Goal: Information Seeking & Learning: Find specific fact

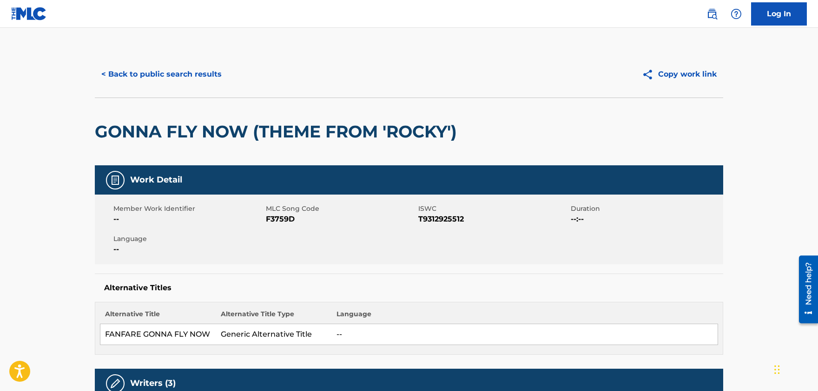
click at [155, 72] on button "< Back to public search results" at bounding box center [161, 74] width 133 height 23
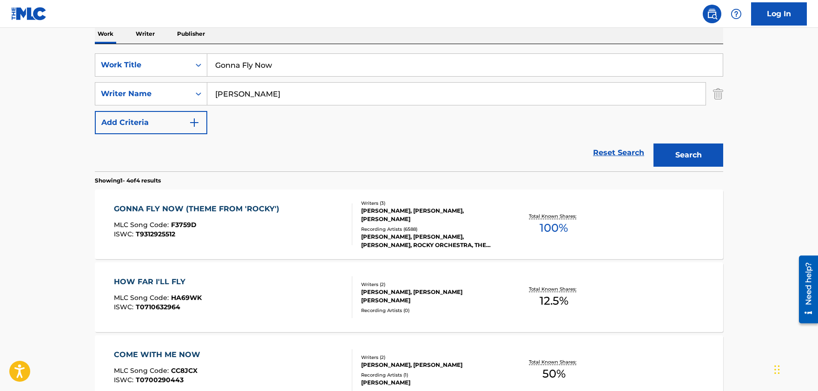
drag, startPoint x: 248, startPoint y: 68, endPoint x: 53, endPoint y: 67, distance: 195.7
click at [207, 67] on input "Gonna Fly Now" at bounding box center [464, 65] width 515 height 22
paste input "I'm Glad You Are Here"
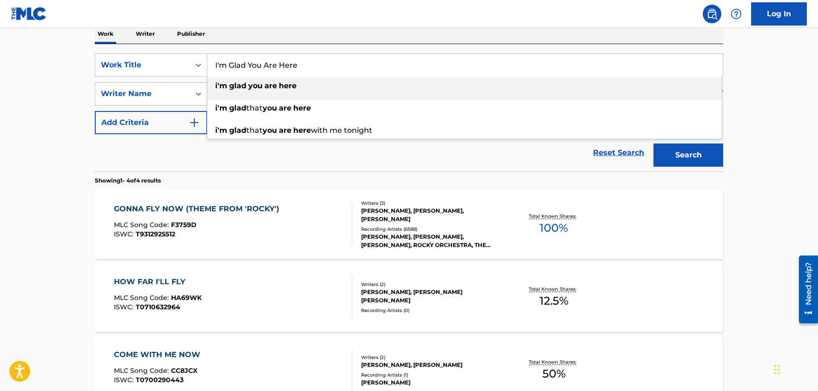
type input "I'm Glad You Are Here"
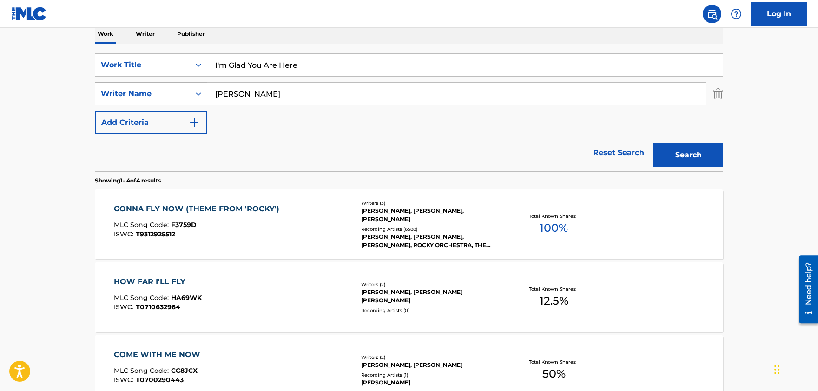
drag, startPoint x: 255, startPoint y: 94, endPoint x: 141, endPoint y: 89, distance: 114.0
click at [207, 90] on input "[PERSON_NAME]" at bounding box center [456, 94] width 498 height 22
paste input "[PERSON_NAME]"
click at [691, 152] on button "Search" at bounding box center [689, 155] width 70 height 23
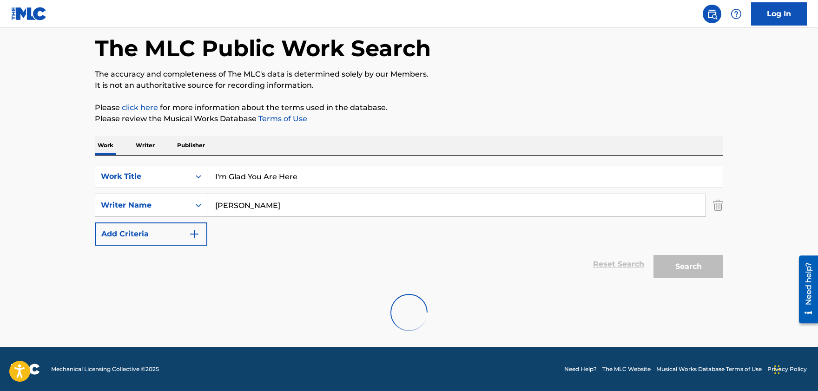
scroll to position [12, 0]
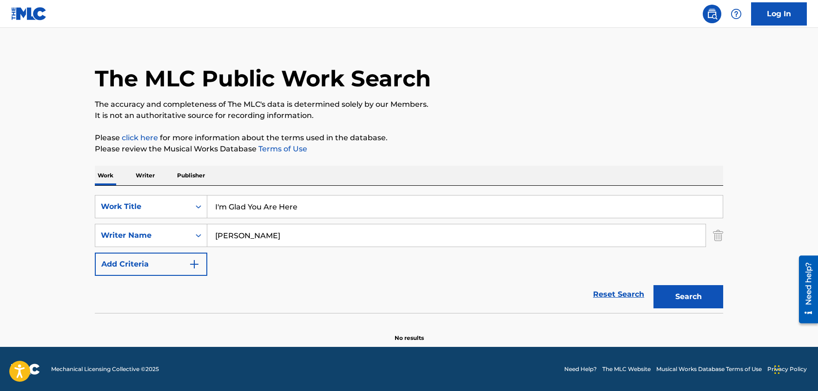
click at [270, 237] on input "[PERSON_NAME]" at bounding box center [456, 236] width 498 height 22
drag, startPoint x: 215, startPoint y: 236, endPoint x: 225, endPoint y: 235, distance: 10.3
click at [216, 235] on input "[PERSON_NAME]" at bounding box center [456, 236] width 498 height 22
drag, startPoint x: 289, startPoint y: 237, endPoint x: 146, endPoint y: 233, distance: 142.7
click at [207, 233] on input "[PERSON_NAME]" at bounding box center [456, 236] width 498 height 22
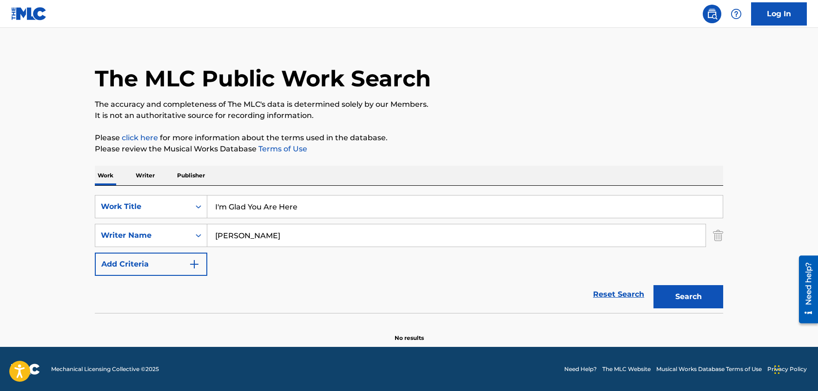
paste input "[PERSON_NAME]"
type input "[PERSON_NAME]"
click at [678, 289] on button "Search" at bounding box center [689, 296] width 70 height 23
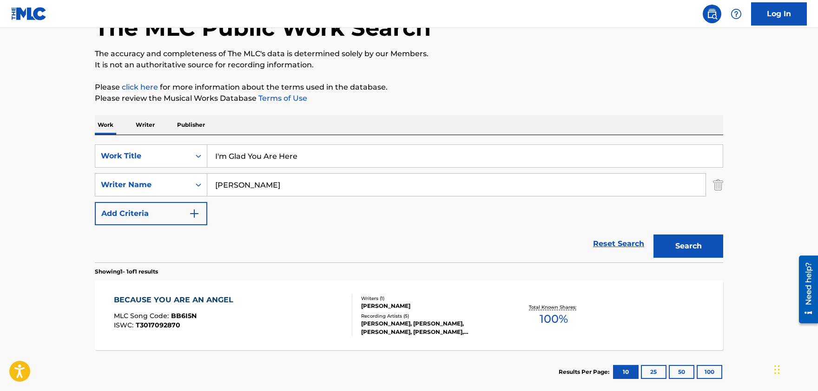
scroll to position [114, 0]
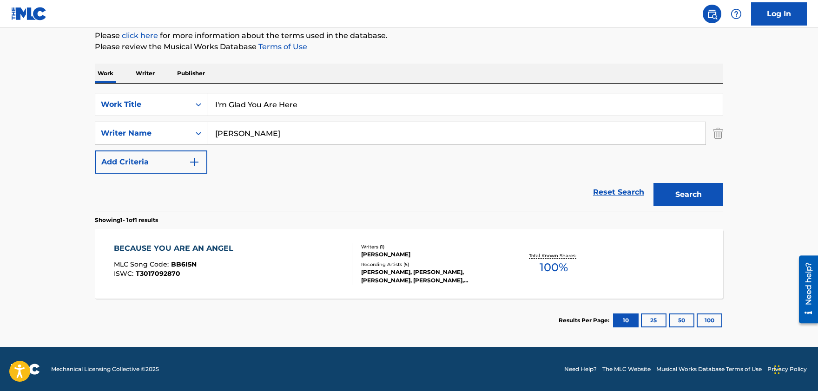
click at [200, 247] on div "BECAUSE YOU ARE AN ANGEL" at bounding box center [176, 248] width 124 height 11
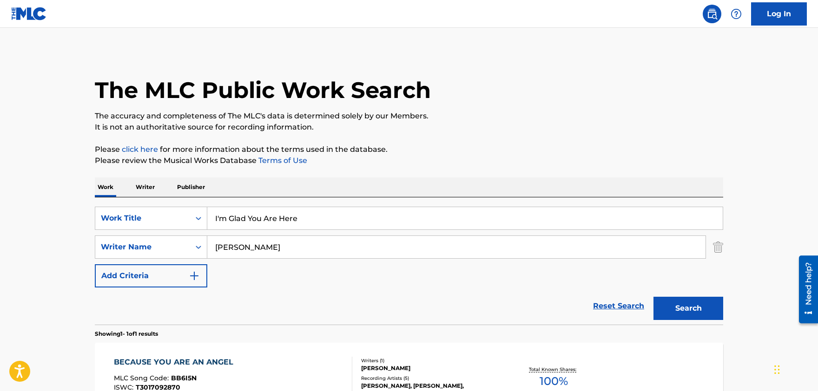
scroll to position [61, 0]
